Goal: Answer question/provide support: Share knowledge or assist other users

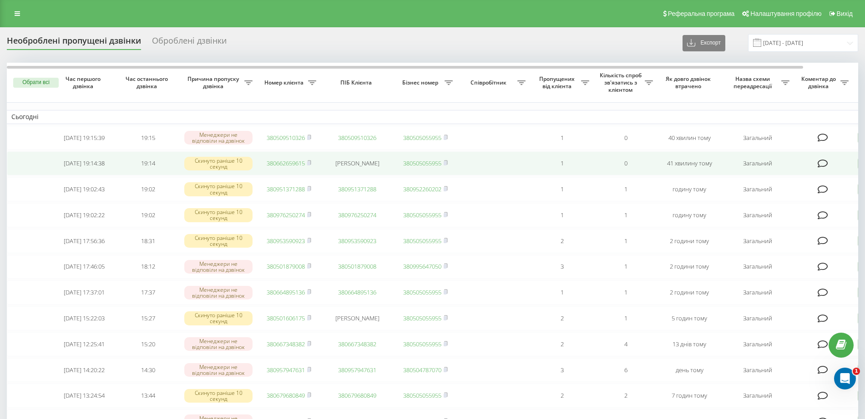
click at [278, 167] on link "380662659615" at bounding box center [286, 163] width 38 height 8
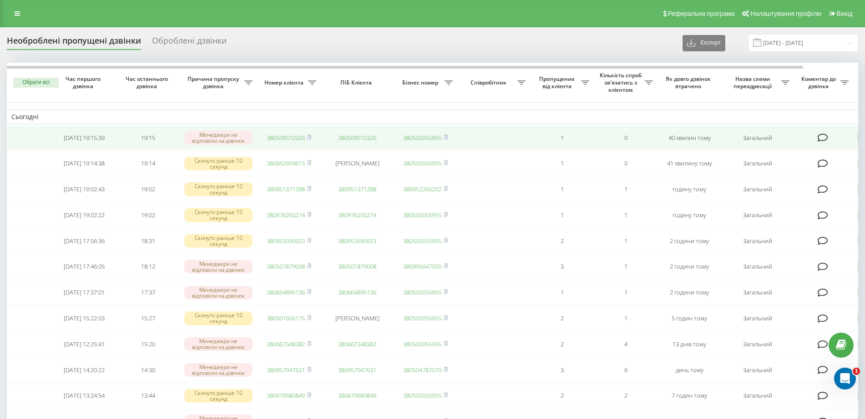
click at [278, 141] on link "380509510326" at bounding box center [286, 138] width 38 height 8
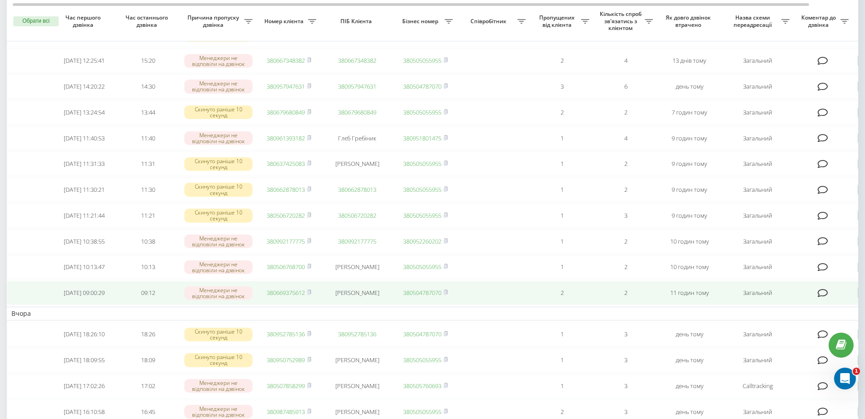
click at [287, 297] on link "380669375612" at bounding box center [286, 293] width 38 height 8
click at [822, 298] on icon at bounding box center [823, 293] width 10 height 9
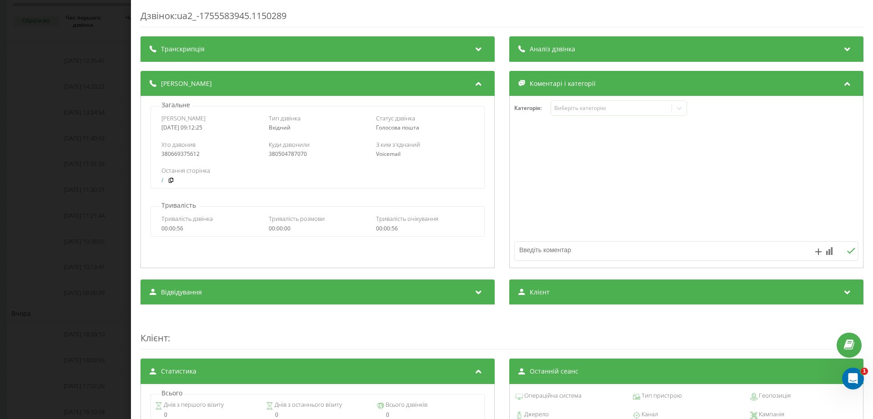
click at [553, 253] on textarea at bounding box center [652, 250] width 275 height 16
type textarea "вб"
click at [86, 133] on div "Дзвінок : ua2_-1755583945.1150289 Транскрипція Для AI-аналізу майбутніх дзвінкі…" at bounding box center [436, 209] width 873 height 419
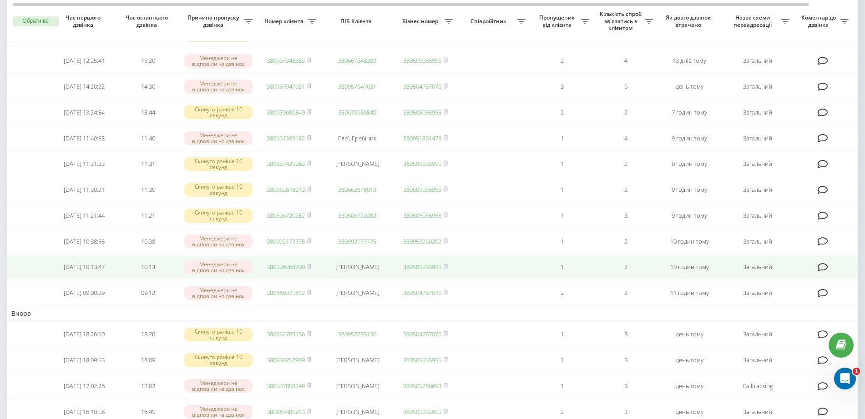
click at [291, 271] on link "380506768700" at bounding box center [286, 267] width 38 height 8
click at [308, 271] on span "380506768700" at bounding box center [289, 267] width 45 height 8
click at [311, 269] on icon at bounding box center [309, 266] width 4 height 5
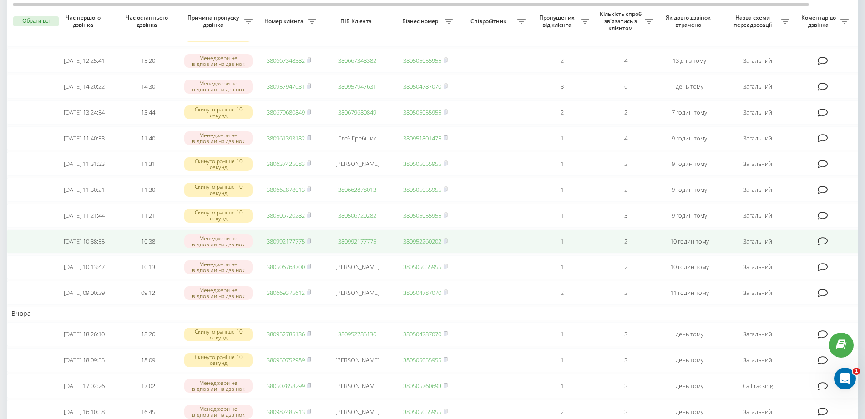
click at [283, 246] on link "380992177775" at bounding box center [286, 241] width 38 height 8
click at [313, 254] on td "380992177775" at bounding box center [289, 242] width 64 height 24
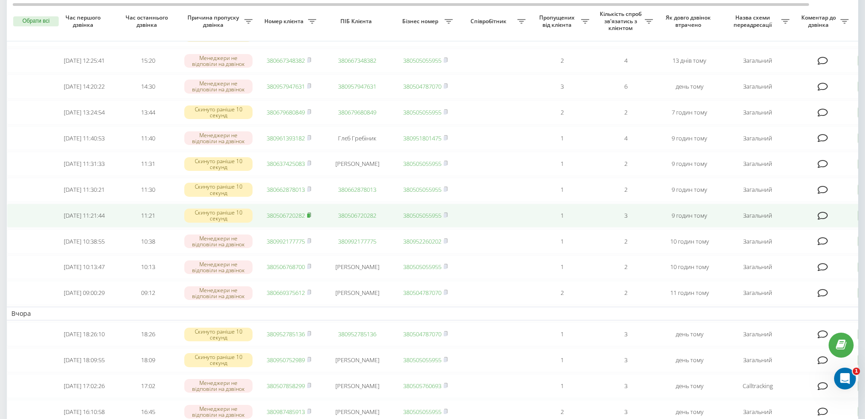
click at [311, 218] on icon at bounding box center [309, 214] width 4 height 5
click at [293, 220] on link "380506720282" at bounding box center [286, 216] width 38 height 8
click at [817, 228] on td at bounding box center [823, 216] width 59 height 24
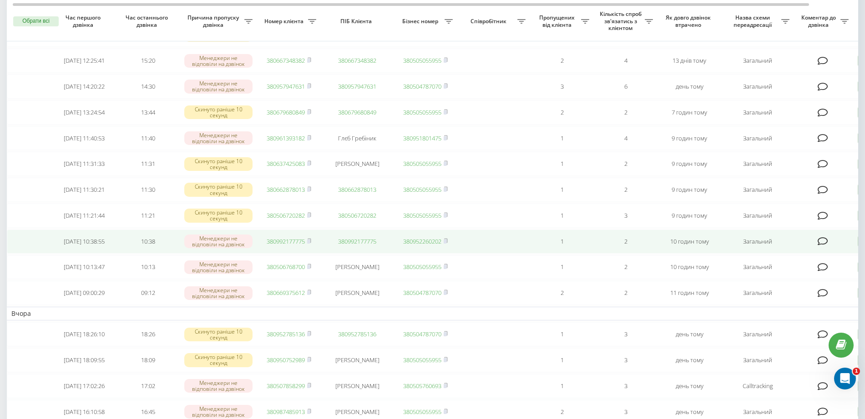
click at [819, 246] on icon at bounding box center [823, 241] width 10 height 9
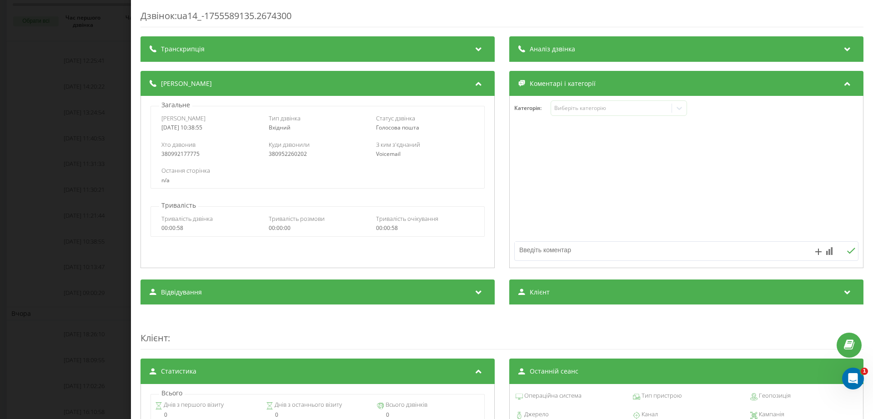
click at [70, 205] on div "Дзвінок : ua14_-1755589135.2674300 Транскрипція Для AI-аналізу майбутніх дзвінк…" at bounding box center [436, 209] width 873 height 419
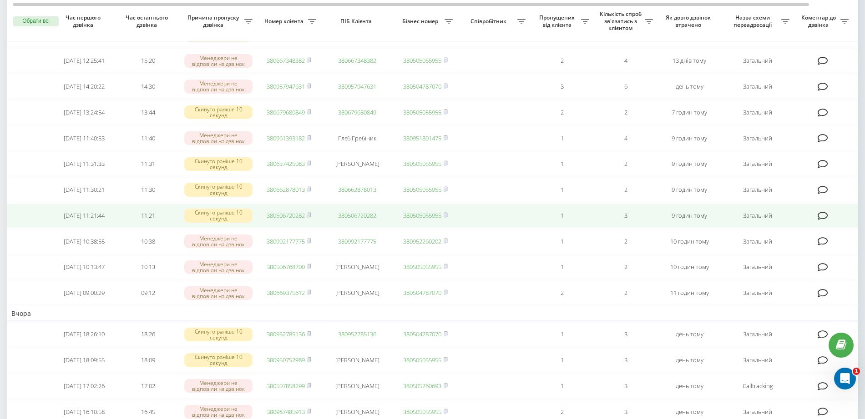
click at [823, 221] on icon at bounding box center [823, 216] width 10 height 9
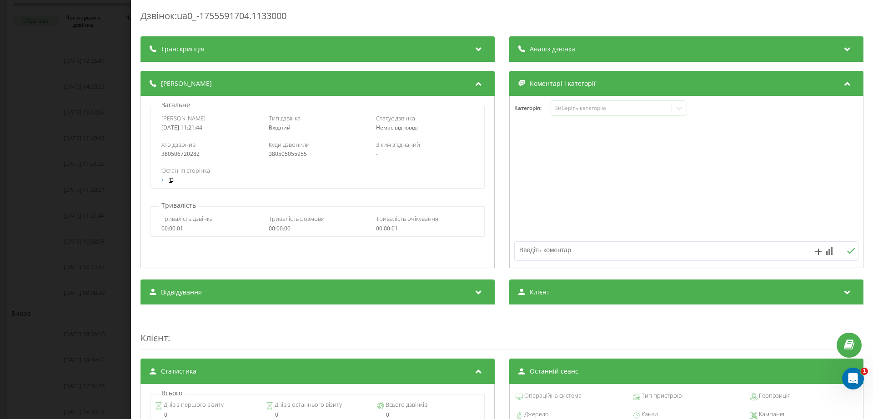
click at [531, 247] on textarea at bounding box center [652, 250] width 275 height 16
type textarea "вб"
click at [30, 223] on div "Дзвінок : ua0_-1755591704.1133000 Транскрипція Для AI-аналізу майбутніх дзвінкі…" at bounding box center [436, 209] width 873 height 419
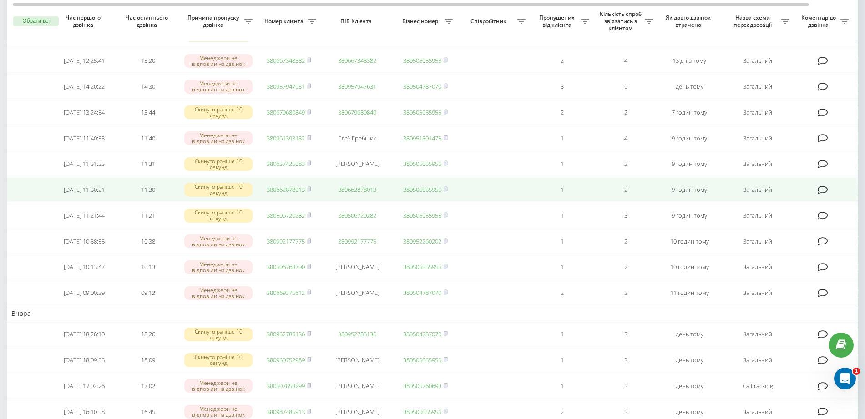
click at [275, 194] on link "380662878013" at bounding box center [286, 190] width 38 height 8
click at [821, 195] on icon at bounding box center [823, 190] width 10 height 9
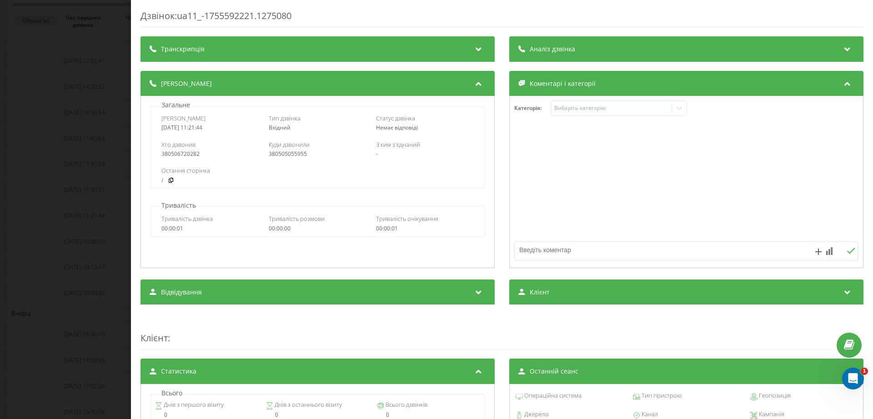
click at [616, 250] on textarea at bounding box center [652, 250] width 275 height 16
type textarea "вб"
click at [90, 272] on div "Дзвінок : ua11_-1755592221.1275080 Транскрипція Для AI-аналізу майбутніх дзвінк…" at bounding box center [436, 209] width 873 height 419
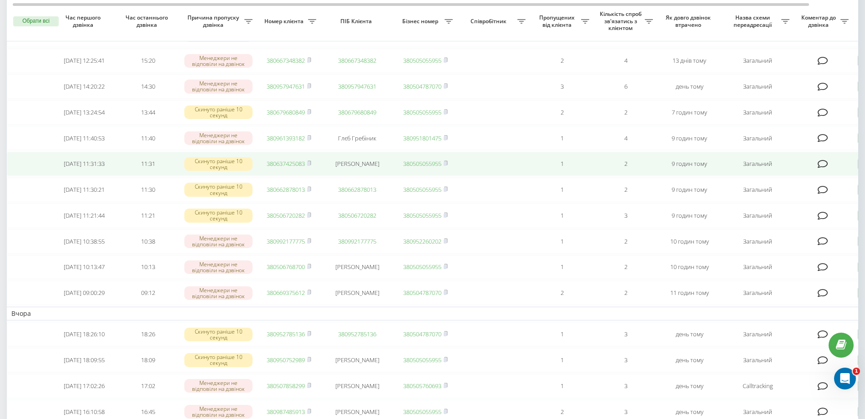
click at [300, 168] on link "380637425083" at bounding box center [286, 164] width 38 height 8
click at [313, 176] on td "380637425083" at bounding box center [289, 164] width 64 height 24
click at [310, 166] on rect at bounding box center [308, 164] width 3 height 4
click at [818, 169] on icon at bounding box center [823, 164] width 10 height 9
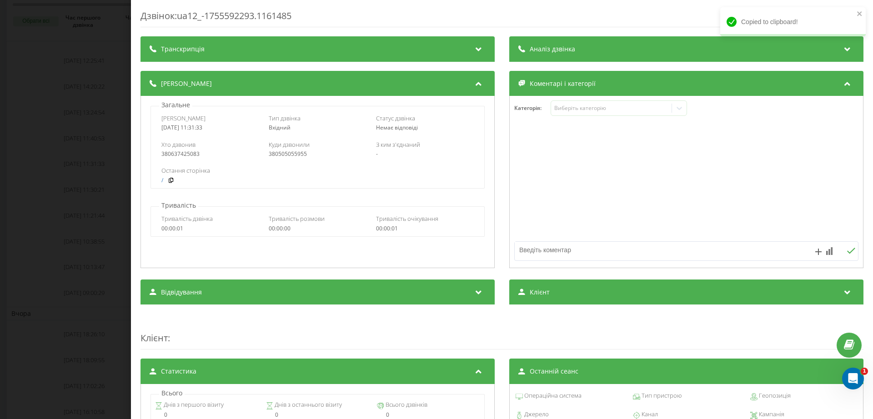
click at [545, 253] on textarea at bounding box center [652, 250] width 275 height 16
type textarea "вб"
click at [27, 323] on div "Дзвінок : ua12_-1755592293.1161485 Транскрипція Для AI-аналізу майбутніх дзвінк…" at bounding box center [436, 209] width 873 height 419
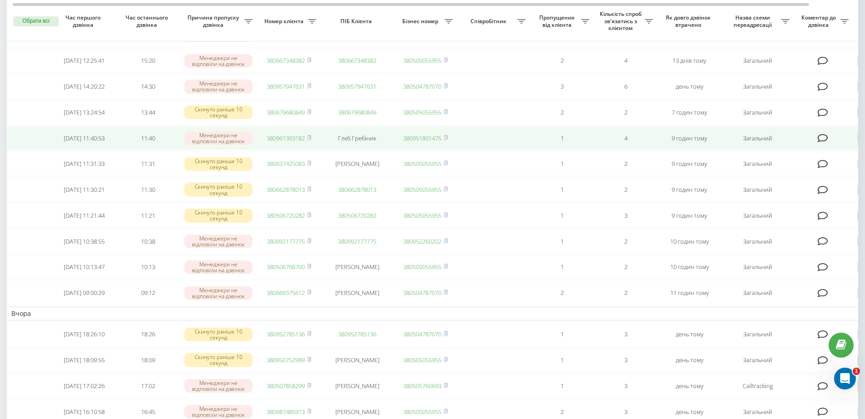
click at [298, 142] on link "380961393182" at bounding box center [286, 138] width 38 height 8
click at [310, 141] on rect at bounding box center [308, 138] width 3 height 4
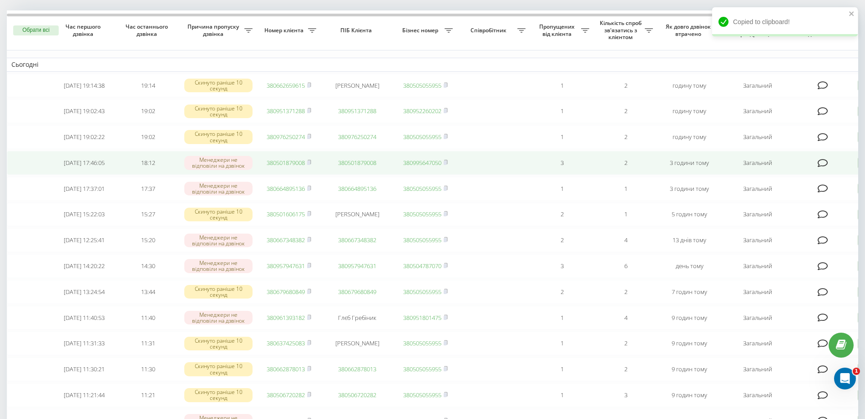
scroll to position [61, 0]
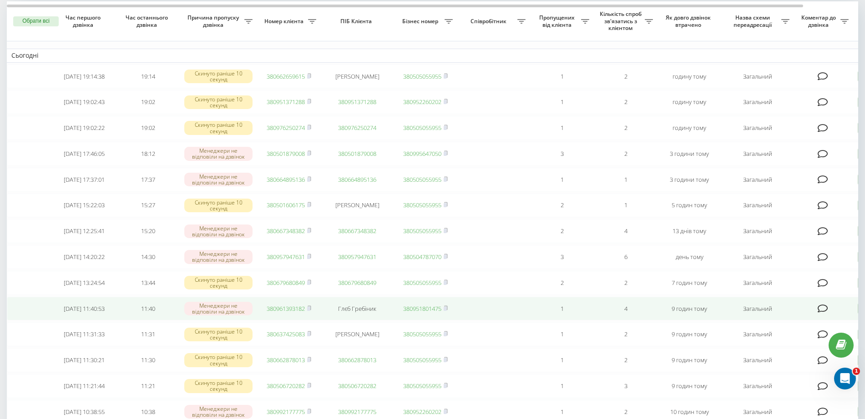
click at [818, 313] on icon at bounding box center [823, 308] width 10 height 9
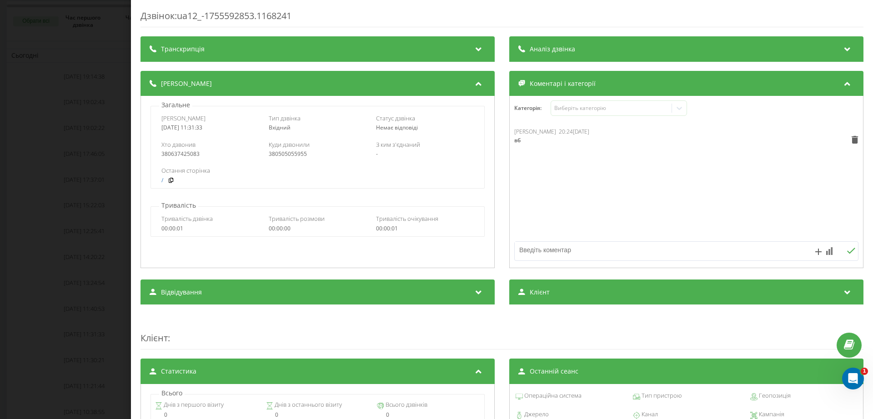
click at [587, 249] on textarea at bounding box center [652, 250] width 275 height 16
click at [43, 212] on div "Дзвінок : ua12_-1755592853.1168241 Транскрипція Для AI-аналізу майбутніх дзвінк…" at bounding box center [436, 209] width 873 height 419
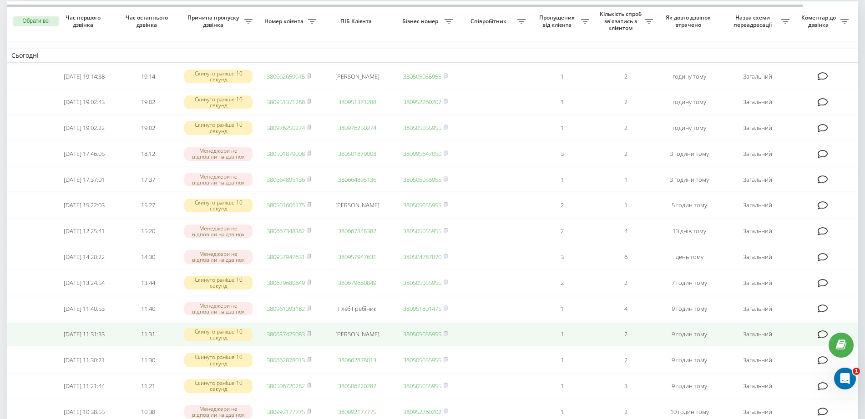
click at [820, 339] on icon at bounding box center [823, 334] width 10 height 9
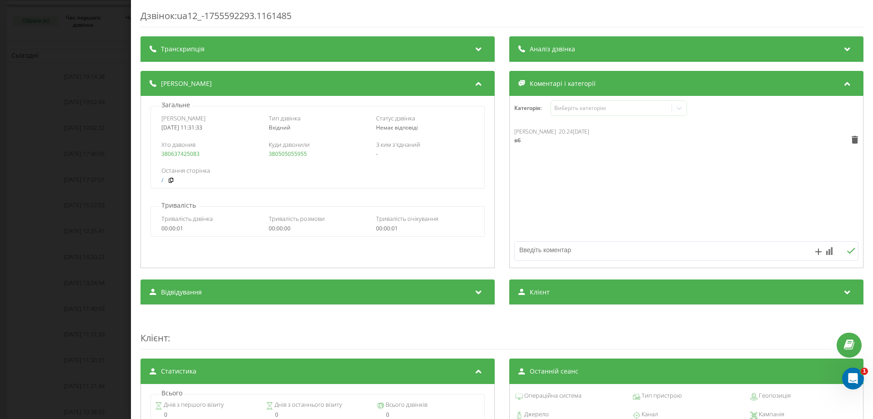
click at [5, 253] on div "Дзвінок : ua12_-1755592293.1161485 Транскрипція Для AI-аналізу майбутніх дзвінк…" at bounding box center [436, 209] width 873 height 419
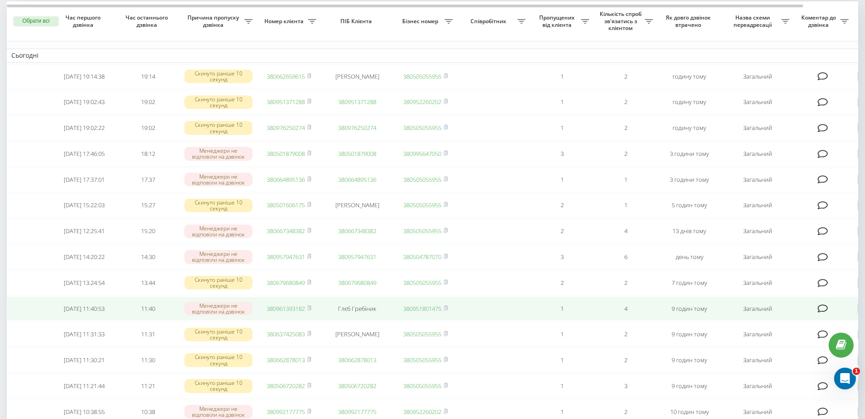
click at [824, 318] on td at bounding box center [823, 309] width 59 height 24
click at [819, 313] on icon at bounding box center [823, 308] width 10 height 9
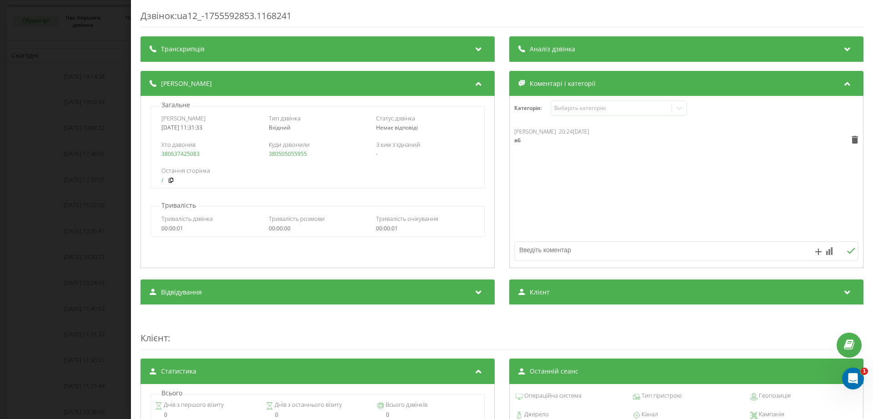
click at [118, 210] on div "Дзвінок : ua12_-1755592853.1168241 Транскрипція Для AI-аналізу майбутніх дзвінк…" at bounding box center [436, 209] width 873 height 419
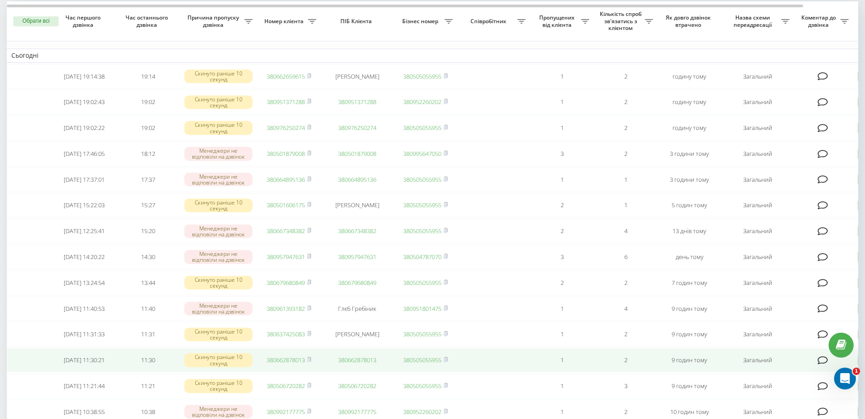
click at [820, 365] on icon at bounding box center [823, 360] width 10 height 9
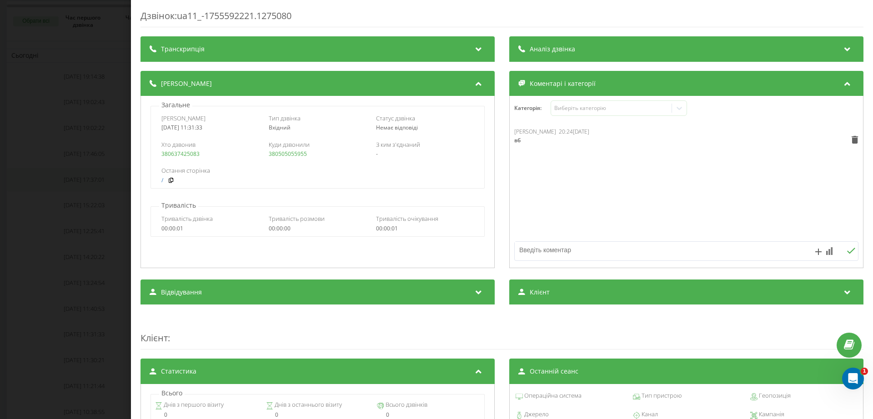
click at [63, 174] on div "Дзвінок : ua11_-1755592221.1275080 Транскрипція Для AI-аналізу майбутніх дзвінк…" at bounding box center [436, 209] width 873 height 419
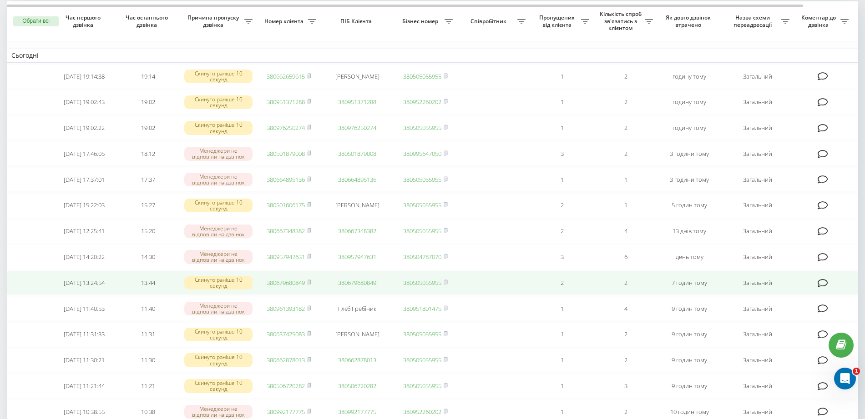
click at [300, 287] on link "380679680849" at bounding box center [286, 283] width 38 height 8
click at [41, 295] on td at bounding box center [29, 283] width 45 height 24
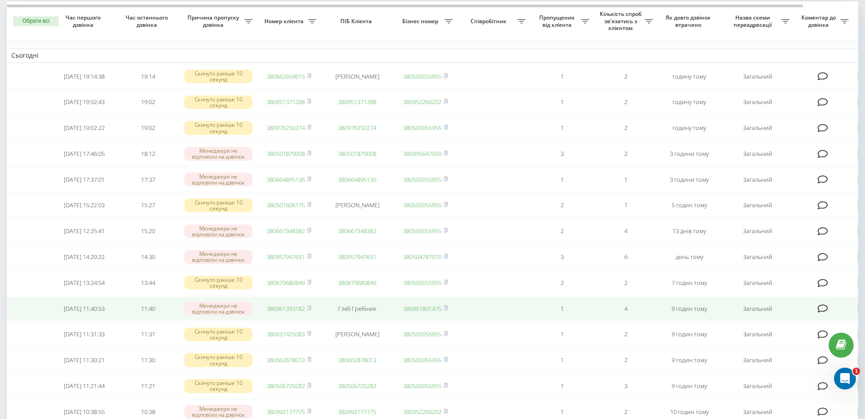
click at [821, 318] on td at bounding box center [823, 309] width 59 height 24
click at [818, 313] on icon at bounding box center [823, 308] width 10 height 9
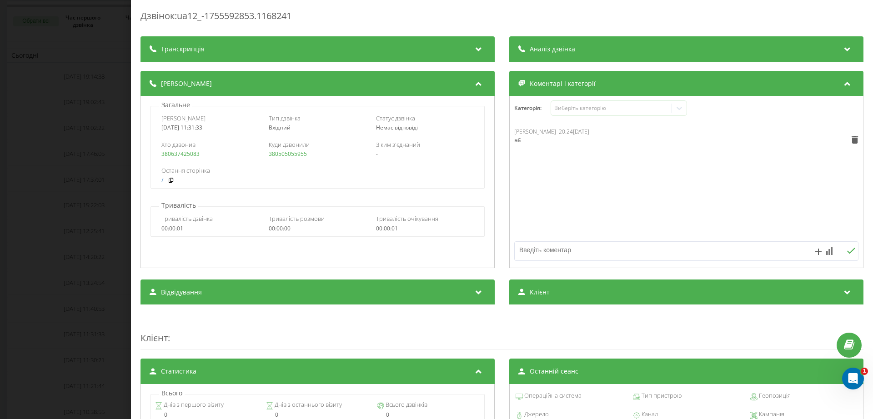
click at [90, 252] on div "Дзвінок : ua12_-1755592853.1168241 Транскрипція Для AI-аналізу майбутніх дзвінк…" at bounding box center [436, 209] width 873 height 419
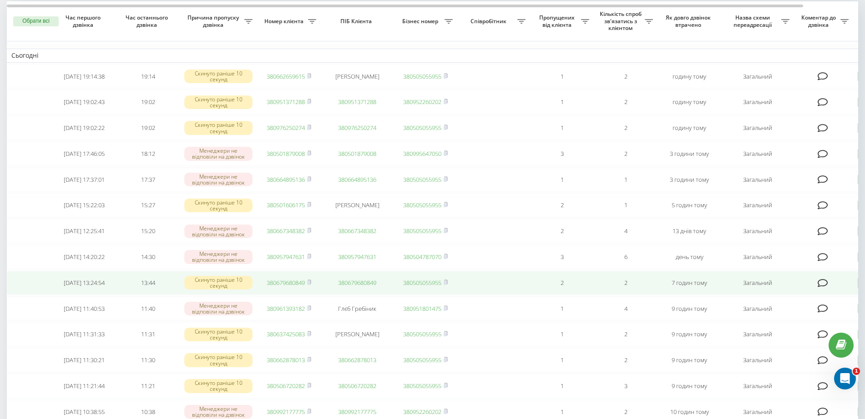
click at [288, 287] on link "380679680849" at bounding box center [286, 283] width 38 height 8
click at [10, 285] on td at bounding box center [29, 283] width 45 height 24
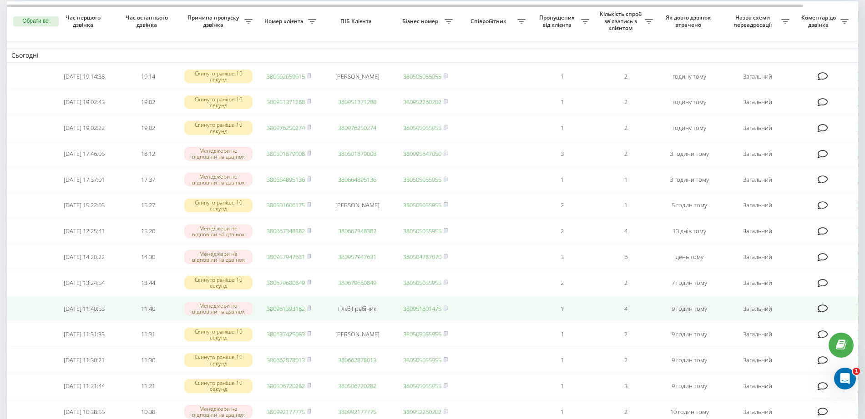
drag, startPoint x: 827, startPoint y: 321, endPoint x: 822, endPoint y: 327, distance: 7.4
click at [823, 313] on icon at bounding box center [823, 308] width 10 height 9
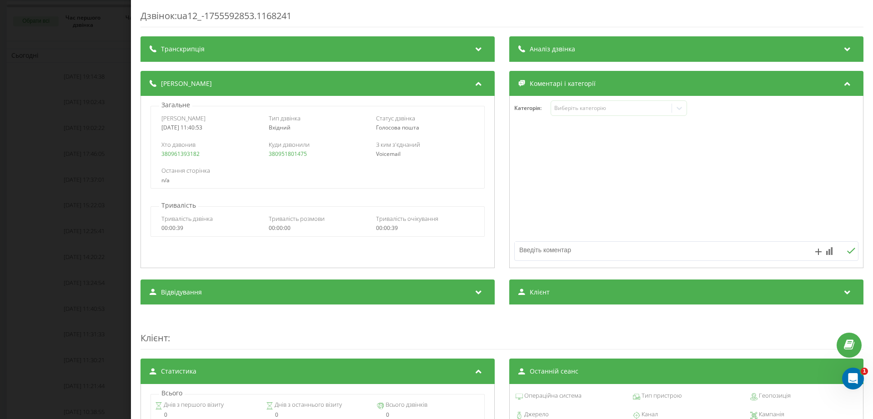
click at [553, 246] on textarea at bounding box center [652, 250] width 275 height 16
type textarea "вб"
click at [34, 203] on div "Дзвінок : ua12_-1755592853.1168241 Транскрипція Для AI-аналізу майбутніх дзвінк…" at bounding box center [436, 209] width 873 height 419
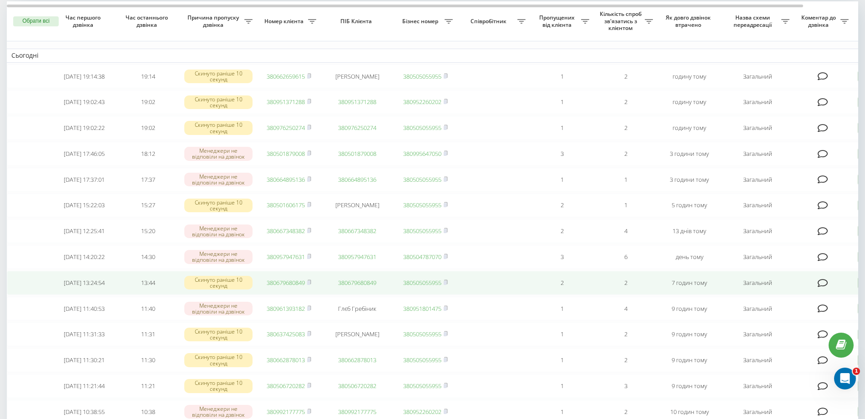
click at [298, 287] on link "380679680849" at bounding box center [286, 283] width 38 height 8
click at [822, 288] on icon at bounding box center [823, 283] width 10 height 9
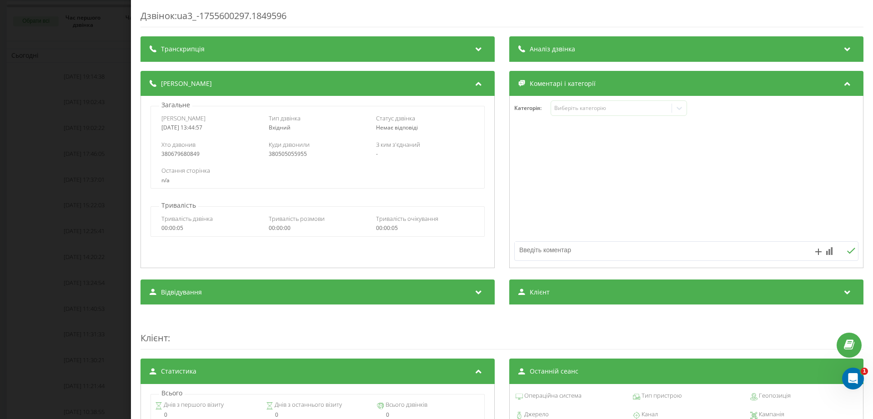
click at [532, 251] on textarea at bounding box center [652, 250] width 275 height 16
type textarea "вб"
click at [74, 257] on div "Дзвінок : ua3_-1755600297.1849596 Транскрипція Для AI-аналізу майбутніх дзвінкі…" at bounding box center [436, 209] width 873 height 419
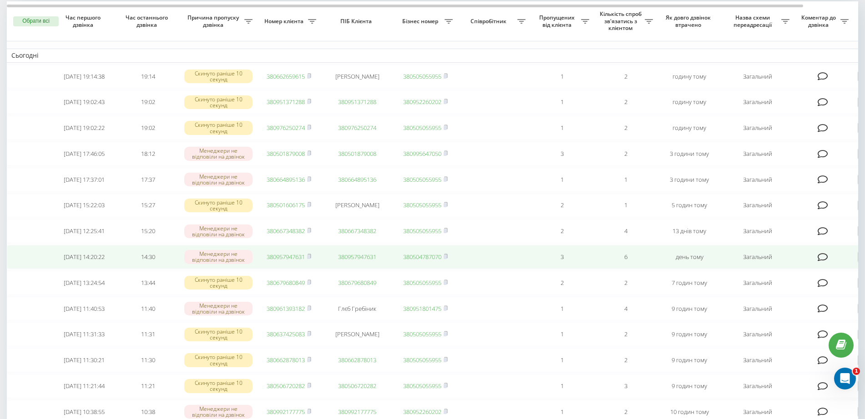
click at [278, 261] on link "380957947631" at bounding box center [286, 257] width 38 height 8
click at [310, 261] on span at bounding box center [309, 257] width 4 height 8
click at [827, 263] on td at bounding box center [823, 257] width 59 height 24
click at [820, 262] on icon at bounding box center [823, 257] width 10 height 9
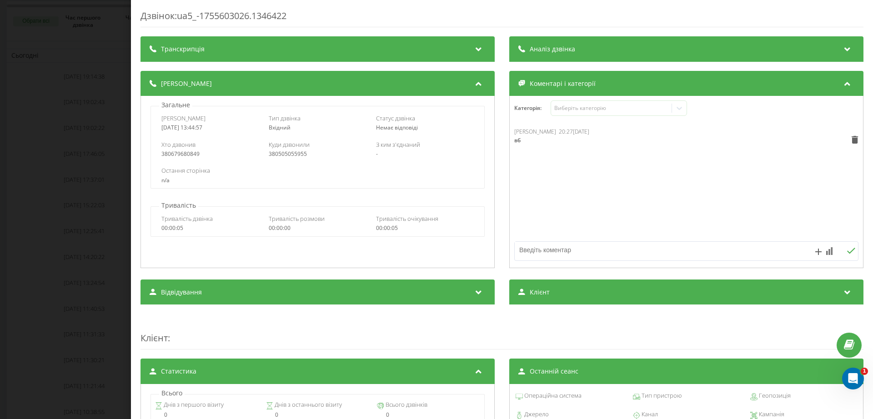
click at [593, 245] on textarea at bounding box center [652, 250] width 275 height 16
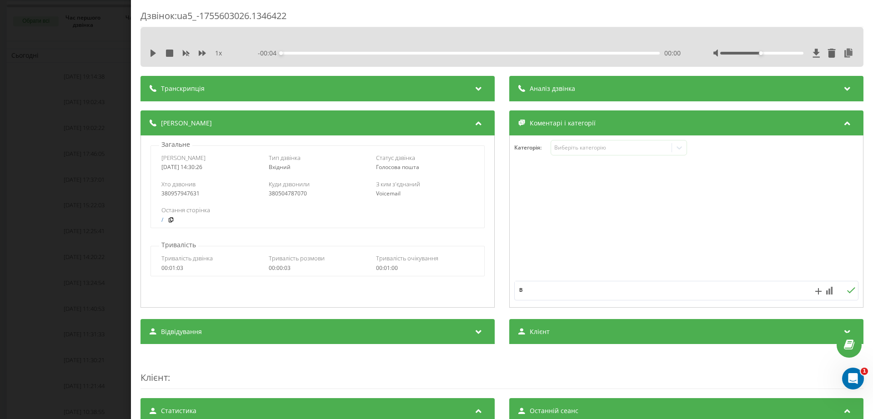
type textarea "вб"
click at [16, 209] on div "Дзвінок : ua5_-1755603026.1346422 1 x - 00:04 00:00 00:00 Транскрипція Для AI-а…" at bounding box center [436, 209] width 873 height 419
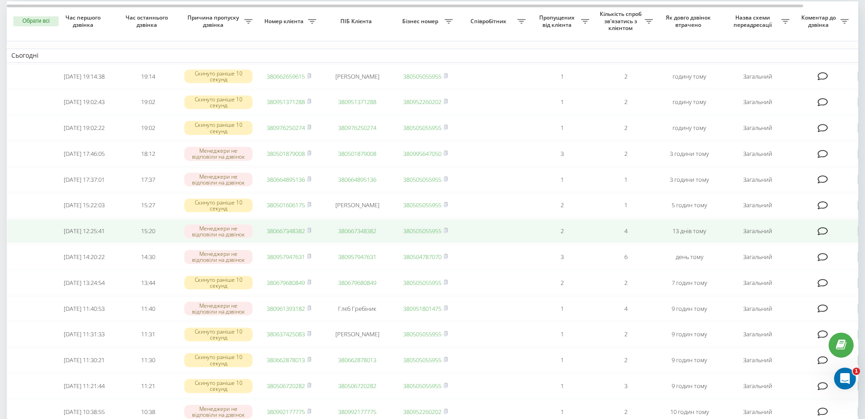
click at [290, 235] on link "380667348382" at bounding box center [286, 231] width 38 height 8
click at [822, 235] on td at bounding box center [823, 231] width 59 height 24
click at [822, 236] on icon at bounding box center [823, 231] width 10 height 9
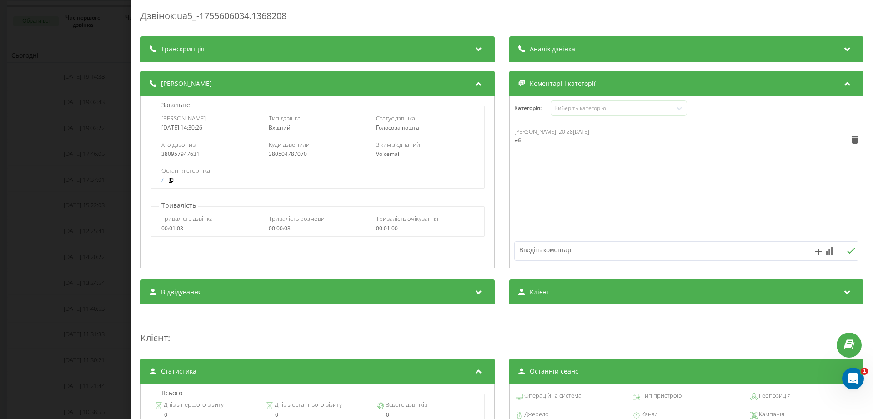
click at [547, 251] on textarea at bounding box center [652, 250] width 275 height 16
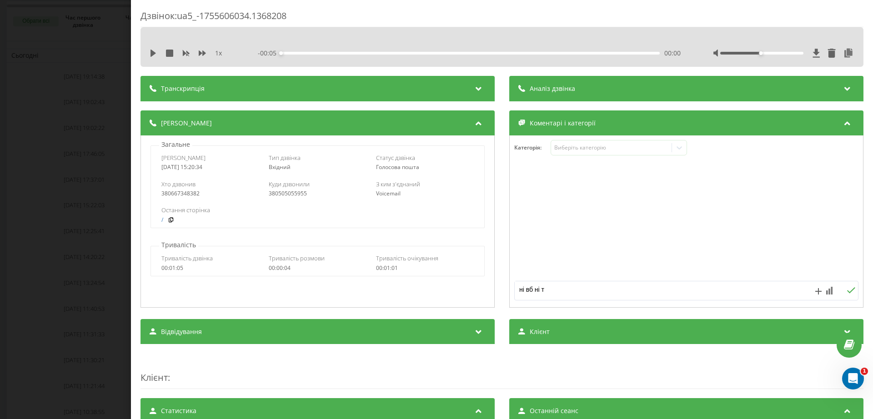
type textarea "ні вб ні тг"
click at [8, 269] on div "Дзвінок : ua5_-1755606034.1368208 1 x - 00:05 00:00 00:00 Транскрипція Для AI-а…" at bounding box center [436, 209] width 873 height 419
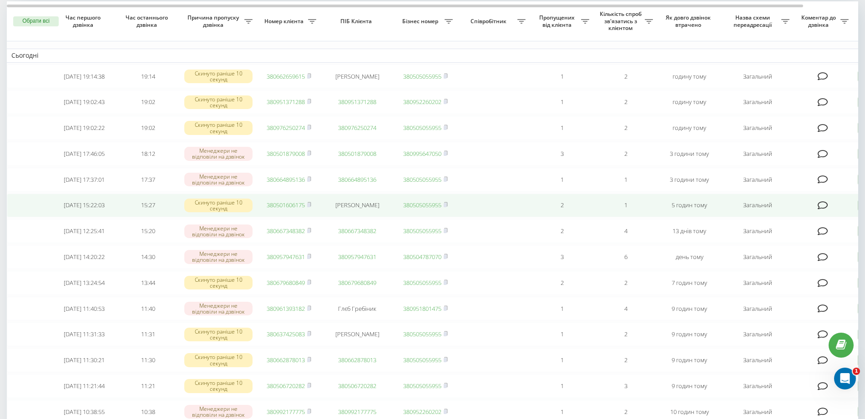
click at [271, 209] on link "380501606175" at bounding box center [286, 205] width 38 height 8
click at [308, 209] on span "380501606175" at bounding box center [289, 205] width 45 height 8
click at [292, 209] on link "380501606175" at bounding box center [286, 205] width 38 height 8
click at [280, 209] on link "380501606175" at bounding box center [286, 205] width 38 height 8
click at [310, 209] on span at bounding box center [309, 205] width 4 height 8
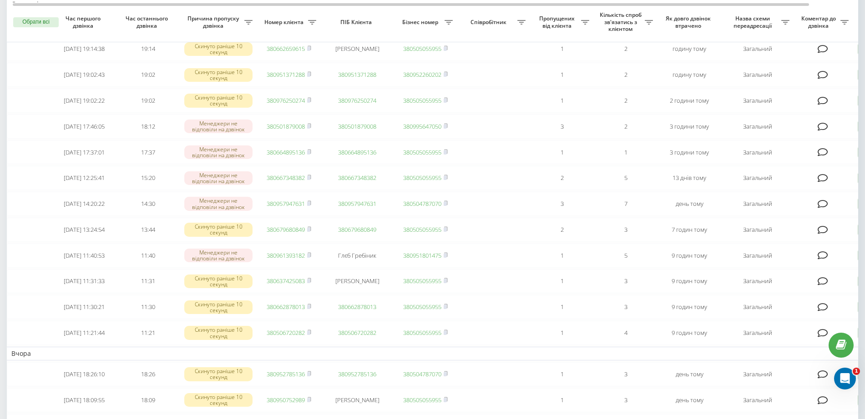
scroll to position [114, 0]
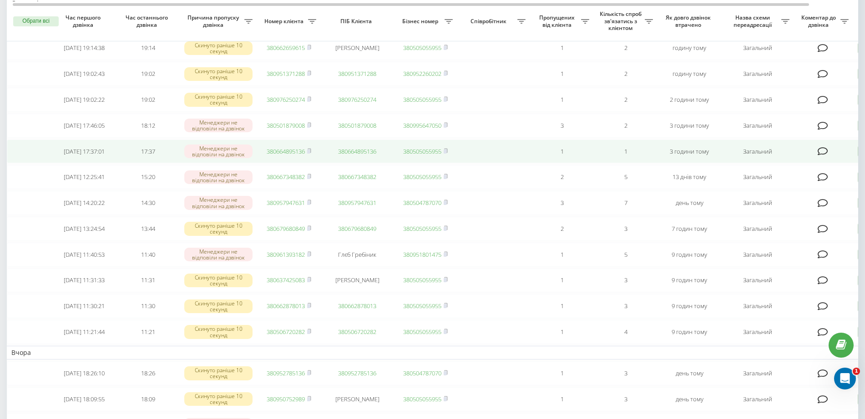
click at [296, 156] on link "380664895136" at bounding box center [286, 151] width 38 height 8
click at [307, 156] on span "380664895136" at bounding box center [289, 151] width 45 height 8
click at [313, 158] on td "380664895136" at bounding box center [289, 152] width 64 height 24
click at [310, 154] on rect at bounding box center [308, 152] width 3 height 4
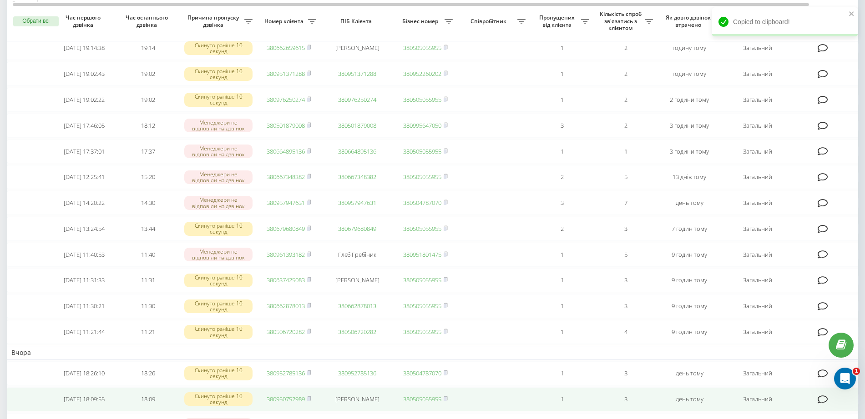
click at [329, 412] on td "[PERSON_NAME]" at bounding box center [357, 400] width 73 height 24
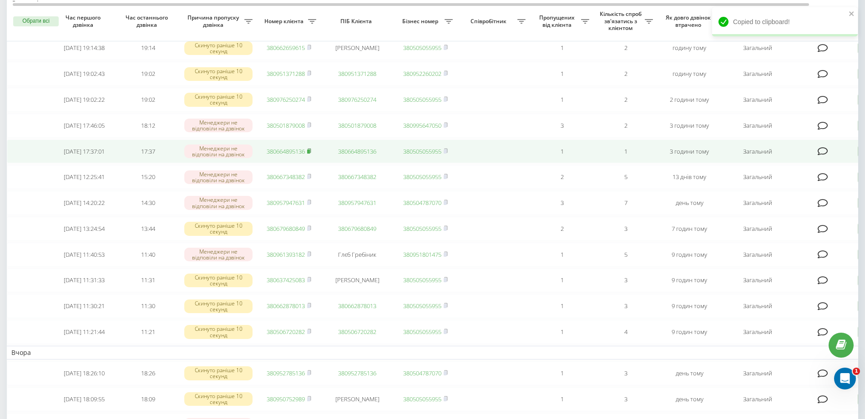
click at [310, 154] on rect at bounding box center [308, 152] width 3 height 4
click at [820, 156] on icon at bounding box center [823, 151] width 10 height 9
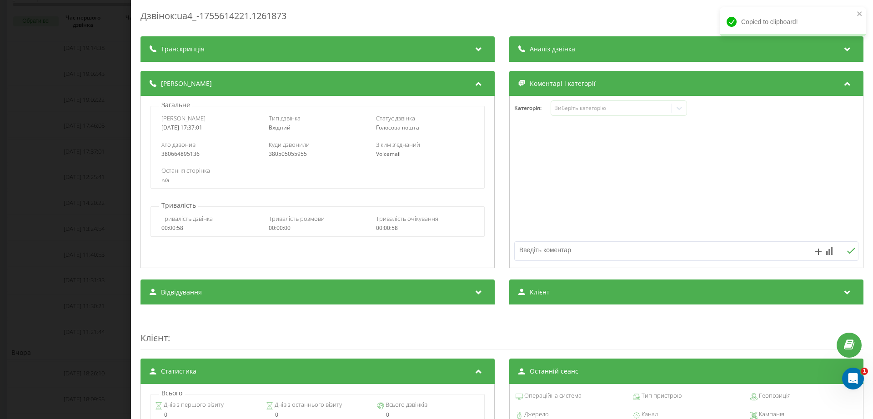
click at [544, 246] on textarea at bounding box center [652, 250] width 275 height 16
type textarea "вб"
click at [66, 141] on div "Дзвінок : ua4_-1755614221.1261873 Транскрипція Для AI-аналізу майбутніх дзвінкі…" at bounding box center [436, 209] width 873 height 419
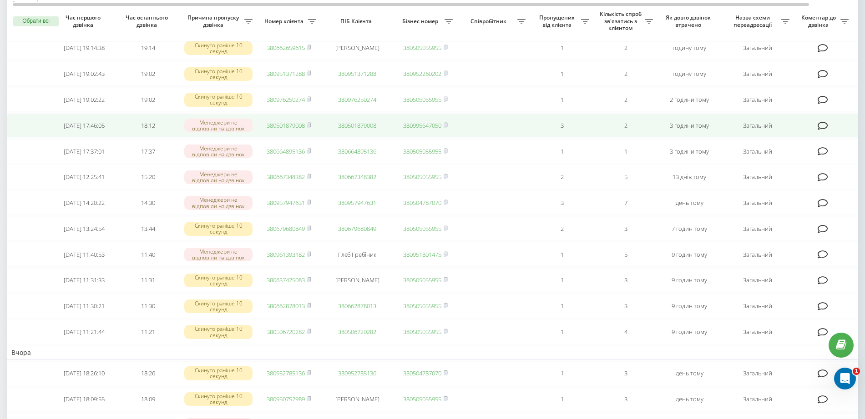
click at [283, 130] on link "380501879008" at bounding box center [286, 125] width 38 height 8
click at [309, 128] on icon at bounding box center [309, 124] width 4 height 5
click at [825, 128] on td at bounding box center [823, 126] width 59 height 24
click at [822, 131] on icon at bounding box center [823, 125] width 10 height 9
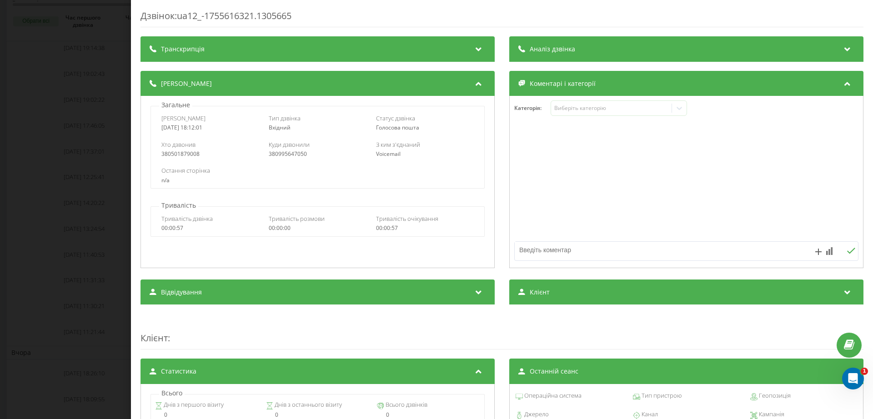
click at [549, 254] on textarea at bounding box center [652, 250] width 275 height 16
type textarea "вб"
click at [33, 114] on div "Дзвінок : ua12_-1755616321.1305665 Транскрипція Для AI-аналізу майбутніх дзвінк…" at bounding box center [436, 209] width 873 height 419
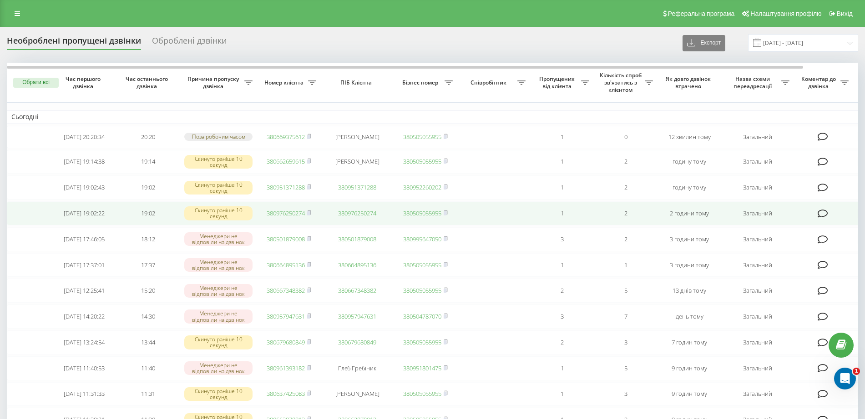
click at [299, 217] on link "380976250274" at bounding box center [286, 213] width 38 height 8
click at [309, 217] on span at bounding box center [309, 213] width 4 height 8
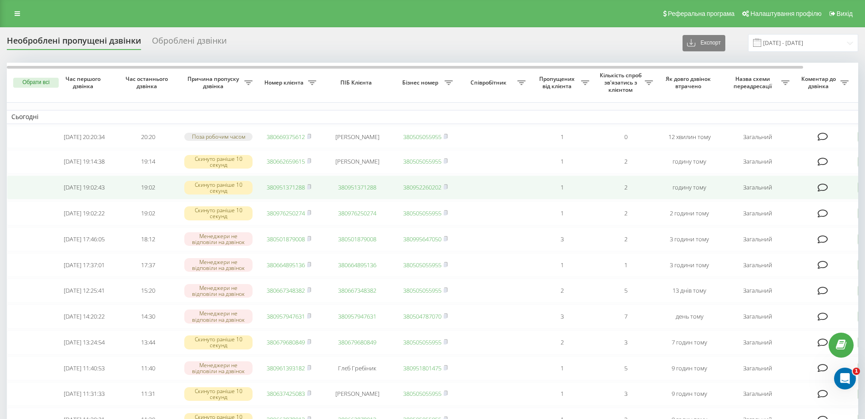
click at [302, 192] on link "380951371288" at bounding box center [286, 187] width 38 height 8
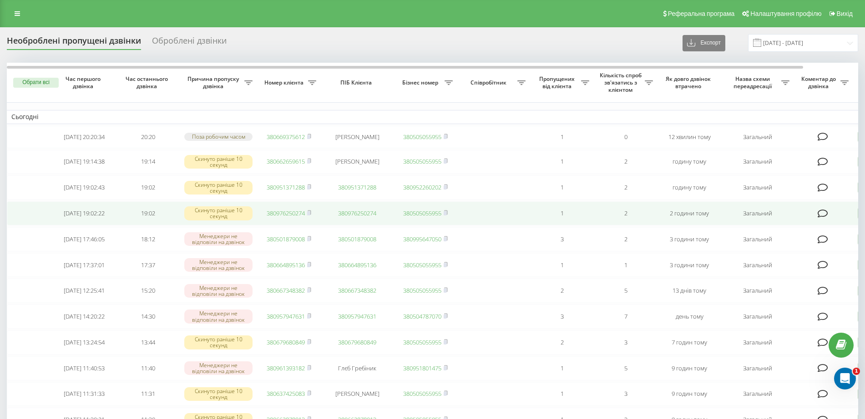
click at [817, 221] on td at bounding box center [823, 214] width 59 height 24
click at [821, 218] on icon at bounding box center [823, 213] width 10 height 9
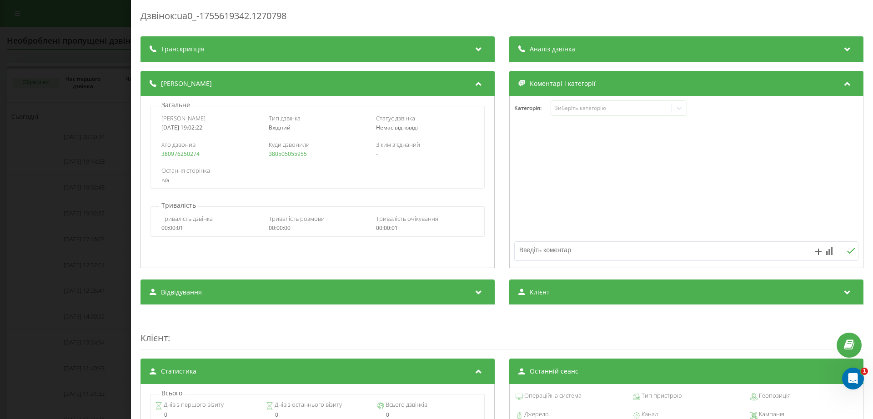
click at [626, 252] on textarea at bounding box center [652, 250] width 275 height 16
type textarea "тг"
click at [1, 169] on div "Дзвінок : ua0_-1755619342.1270798 Транскрипція Для AI-аналізу майбутніх дзвінкі…" at bounding box center [436, 209] width 873 height 419
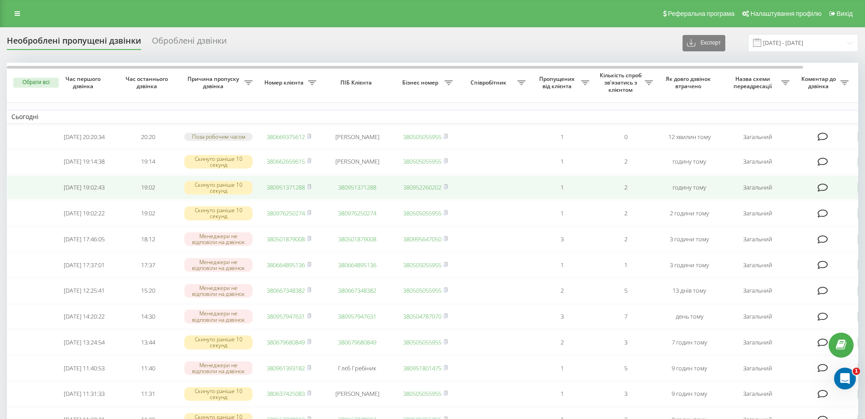
click at [818, 192] on icon at bounding box center [823, 187] width 10 height 9
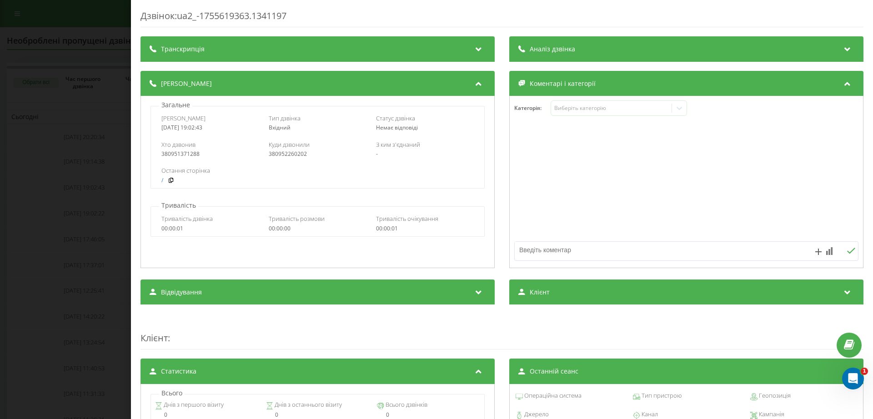
click at [597, 250] on textarea at bounding box center [652, 250] width 275 height 16
type textarea "тг"
click at [84, 264] on div "Дзвінок : ua2_-1755619363.1341197 Транскрипція Для AI-аналізу майбутніх дзвінкі…" at bounding box center [436, 209] width 873 height 419
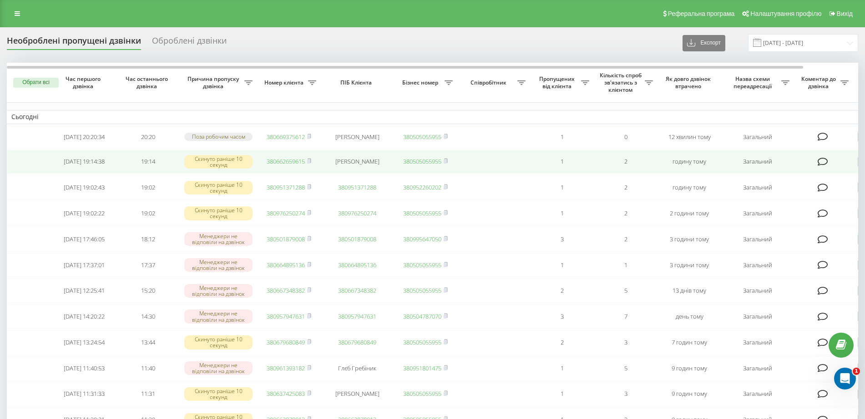
click at [300, 161] on td "380662659615" at bounding box center [289, 162] width 64 height 24
click at [288, 166] on link "380662659615" at bounding box center [286, 161] width 38 height 8
click at [307, 166] on span "380662659615" at bounding box center [289, 161] width 45 height 8
click at [308, 164] on icon at bounding box center [309, 160] width 4 height 5
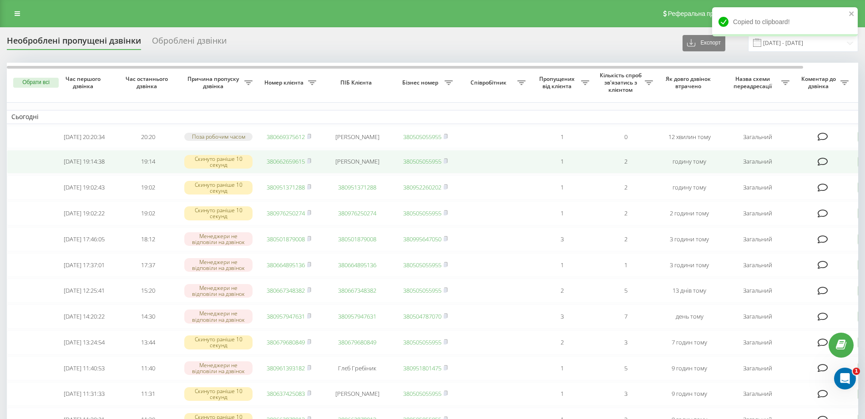
click at [819, 164] on icon at bounding box center [823, 161] width 10 height 9
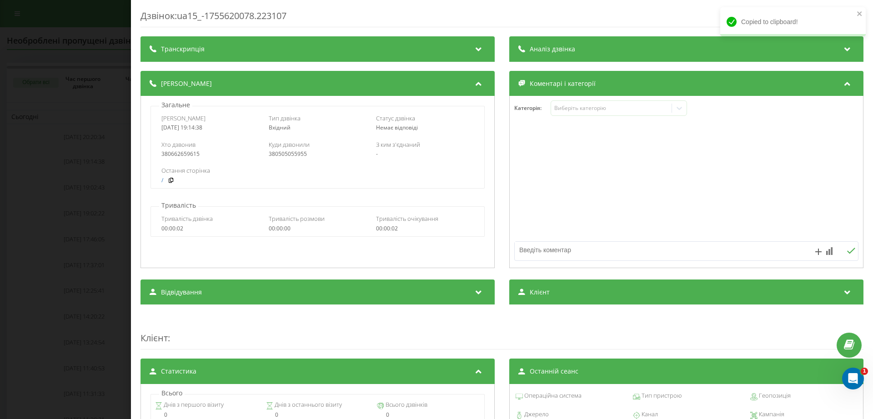
click at [633, 254] on textarea at bounding box center [652, 250] width 275 height 16
type textarea "тг"
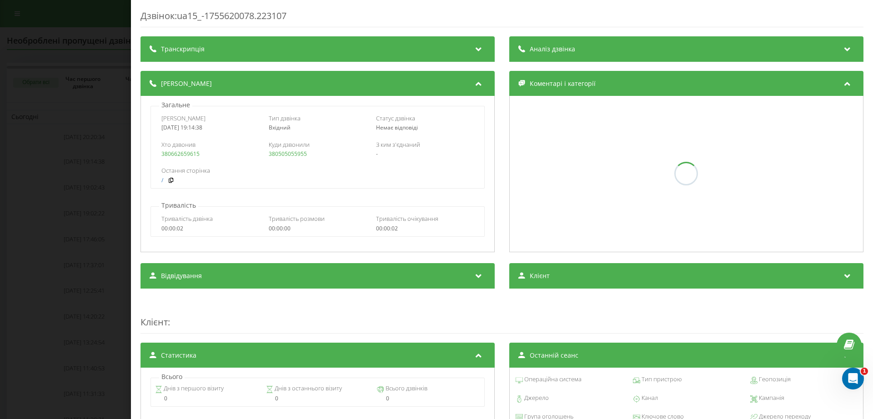
click at [30, 180] on div "Дзвінок : ua15_-1755620078.223107 Транскрипція Для AI-аналізу майбутніх дзвінкі…" at bounding box center [436, 209] width 873 height 419
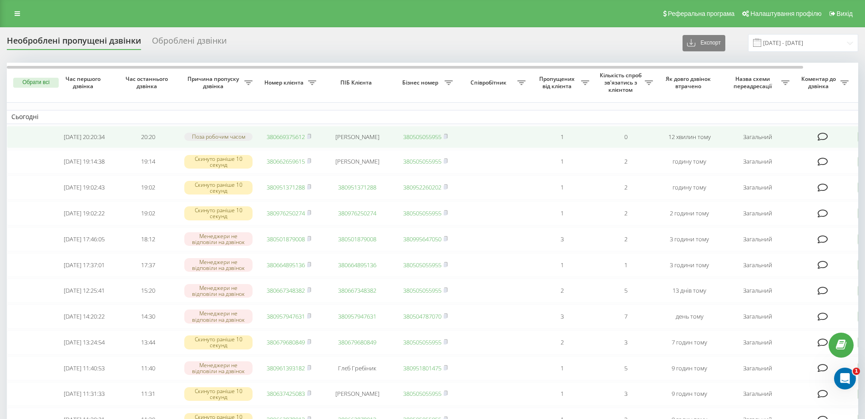
click at [281, 140] on link "380669375612" at bounding box center [286, 137] width 38 height 8
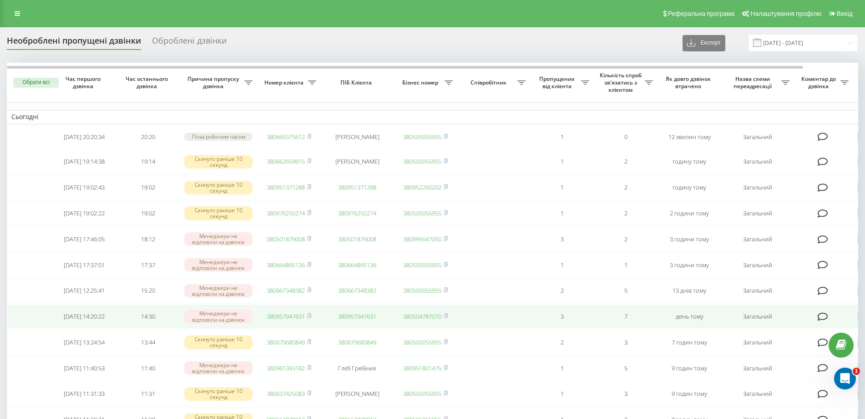
scroll to position [171, 0]
